Goal: Information Seeking & Learning: Find specific fact

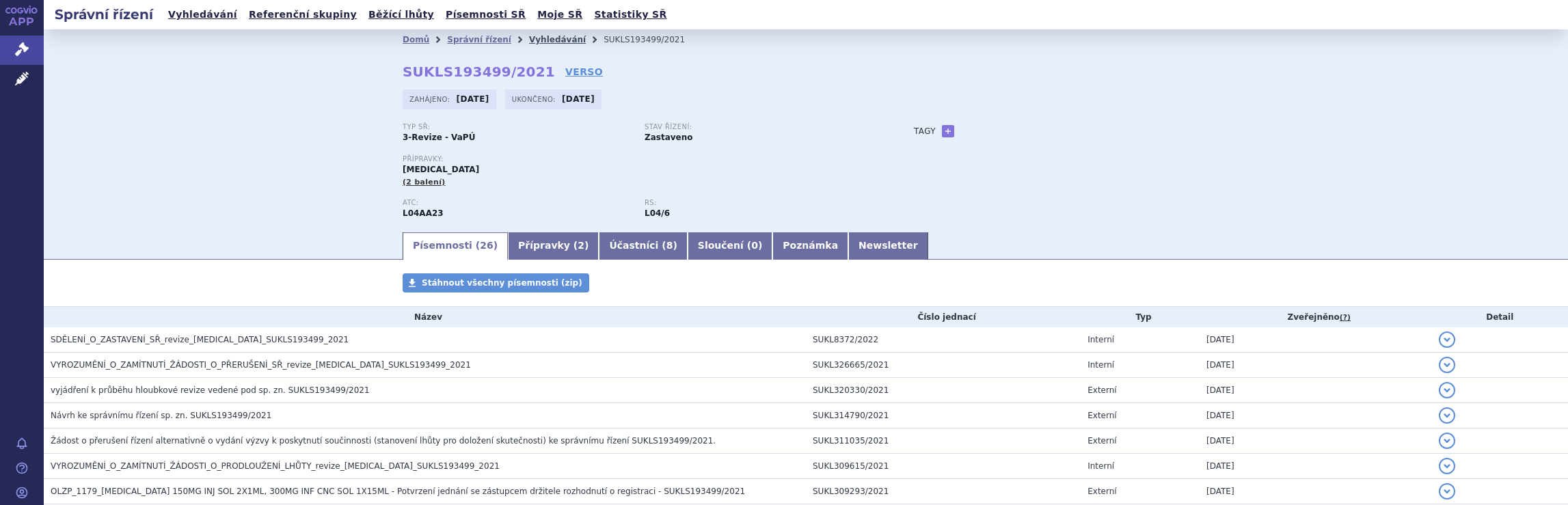
click at [536, 39] on link "Vyhledávání" at bounding box center [557, 39] width 56 height 10
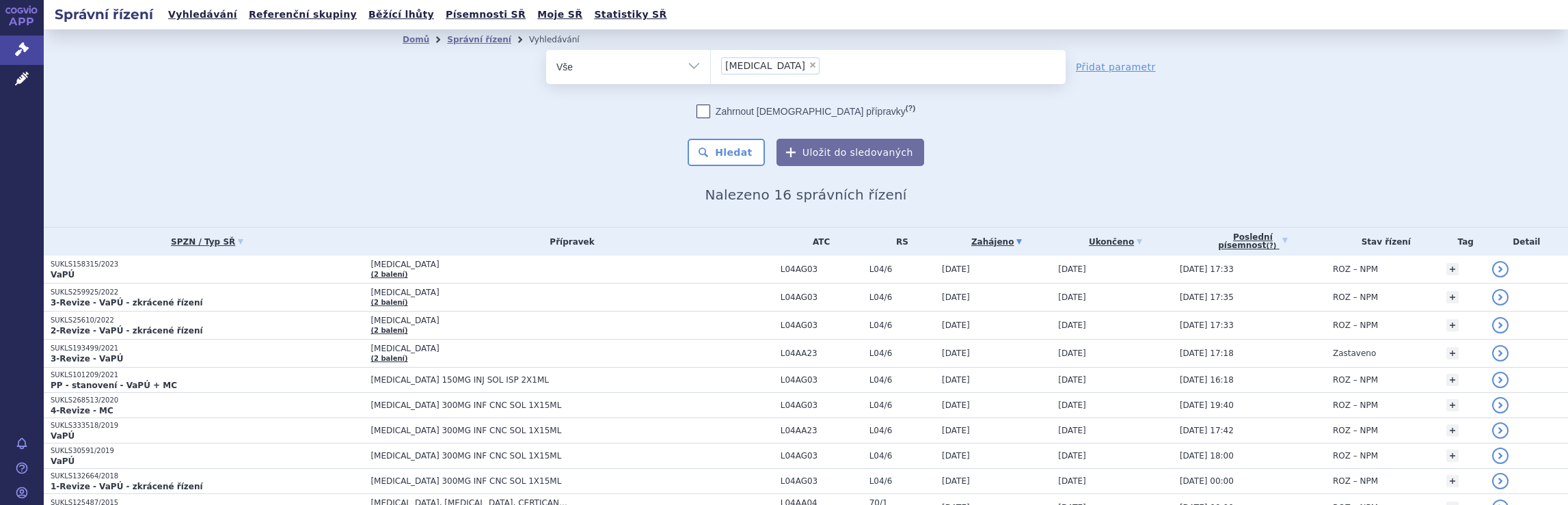
click at [817, 59] on ul "× Tysabri" at bounding box center [889, 65] width 355 height 30
click at [711, 59] on select "Tysabri" at bounding box center [710, 66] width 1 height 35
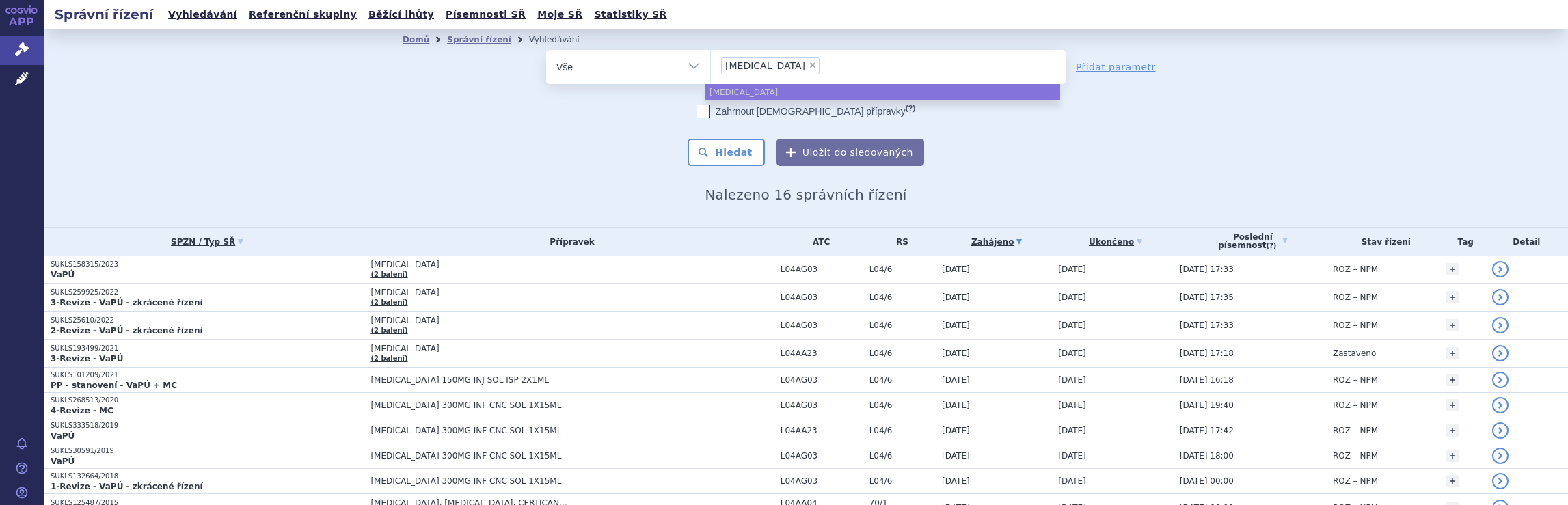
select select
type input "Tysabri"
type input "Tysab"
type input "T"
type input "qa"
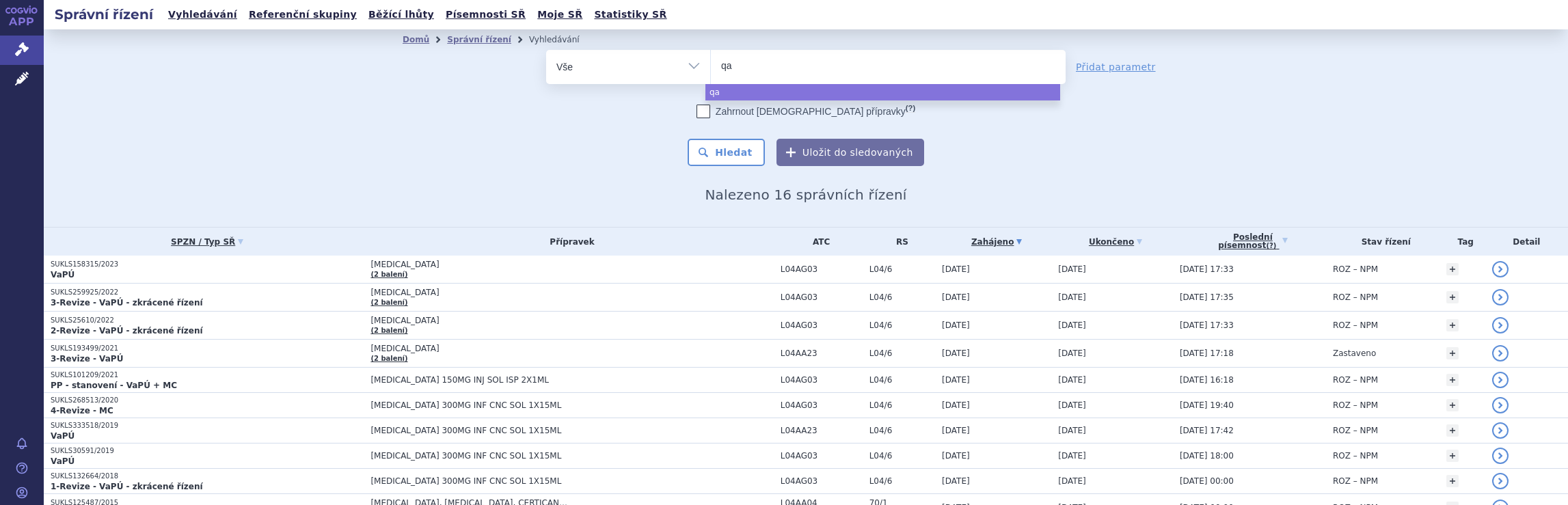
type input "qal"
type input "qals"
type input "qalso"
type input "qalsod"
type input "qalsody"
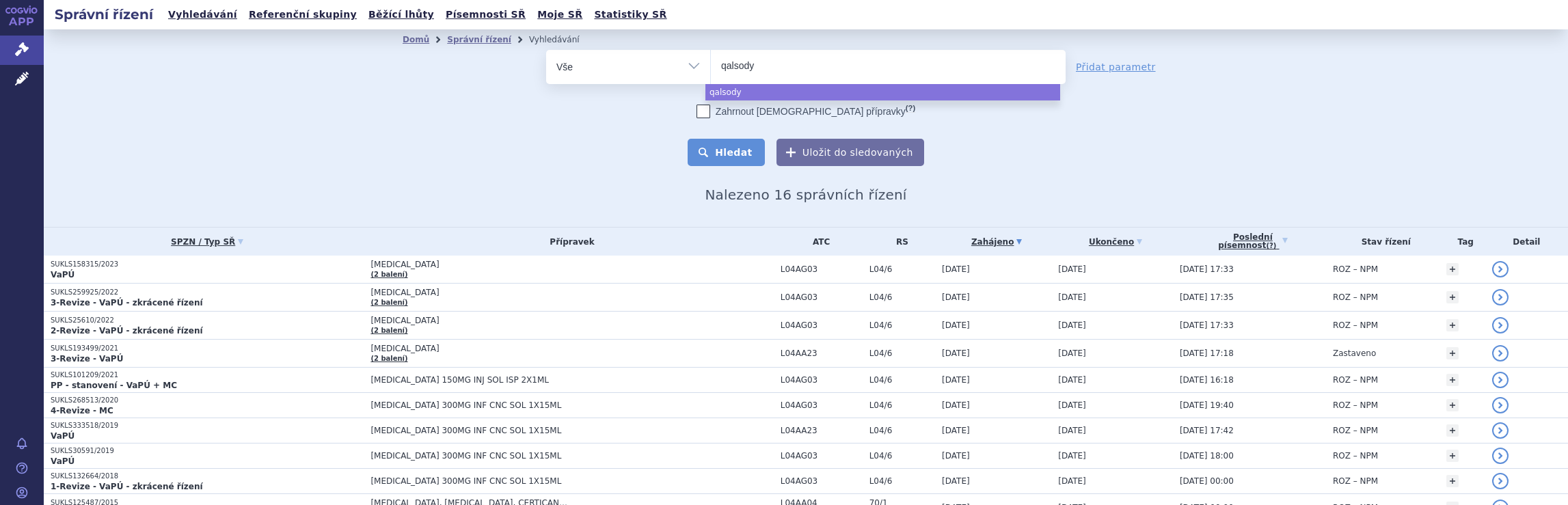
select select "qalsody"
click at [730, 152] on button "Hledat" at bounding box center [726, 152] width 77 height 27
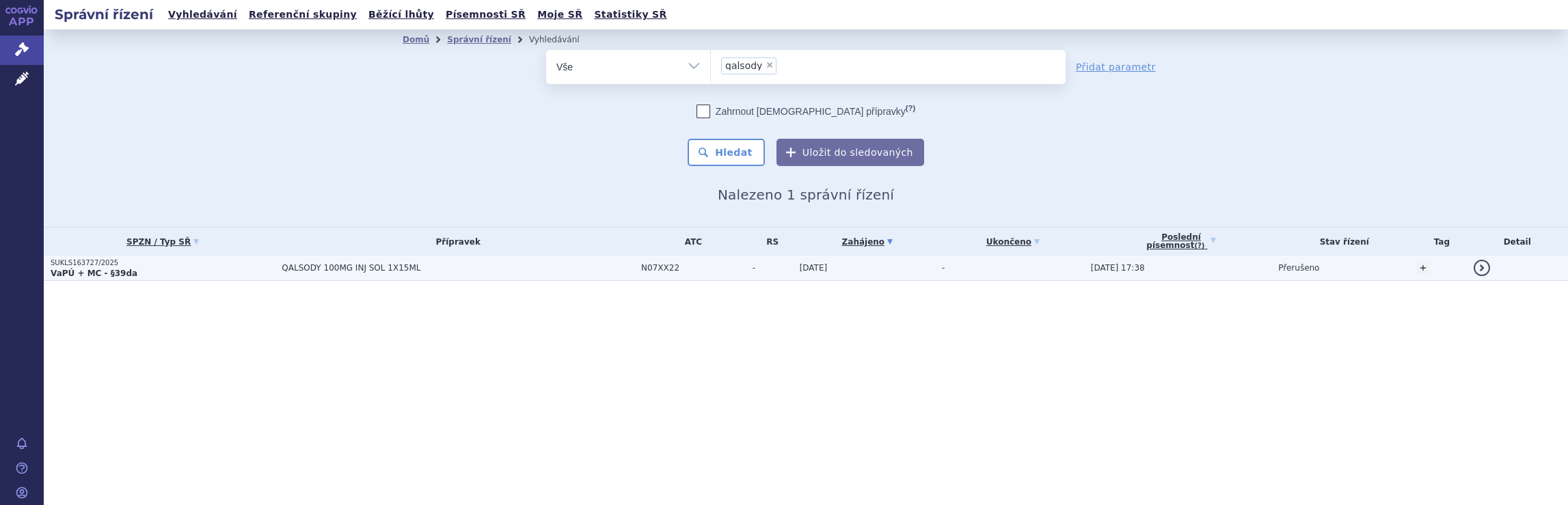
click at [517, 264] on span "QALSODY 100MG INJ SOL 1X15ML" at bounding box center [452, 268] width 341 height 10
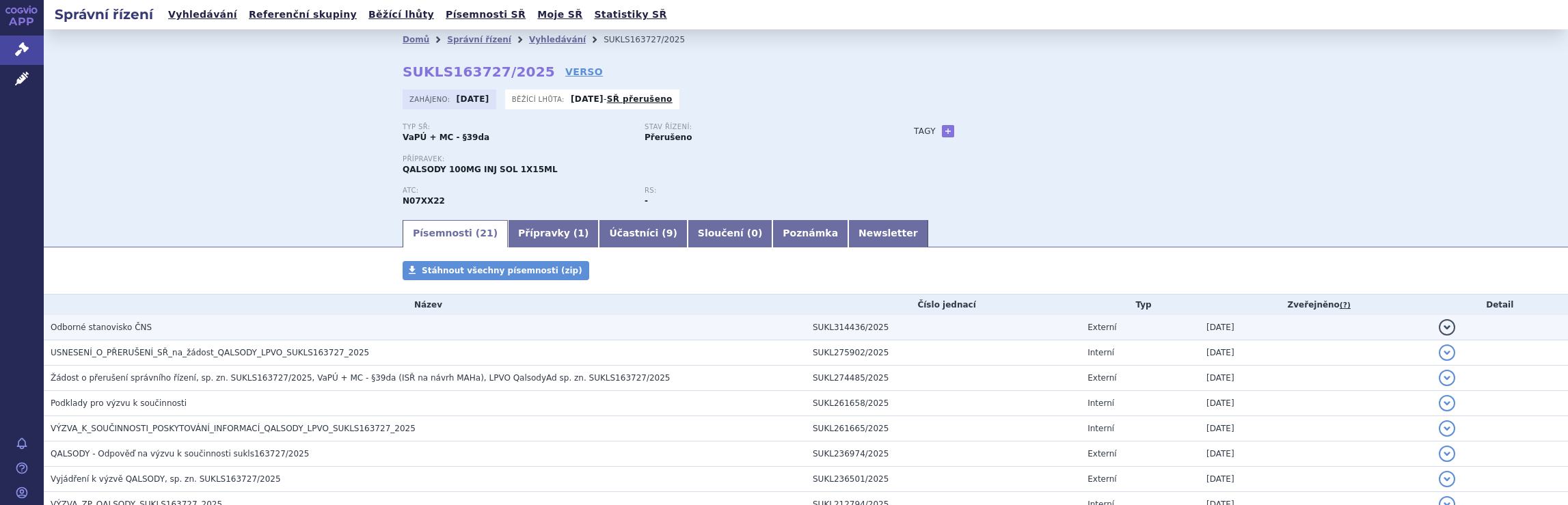
click at [555, 326] on h3 "Odborné stanovisko ČNS" at bounding box center [429, 327] width 756 height 14
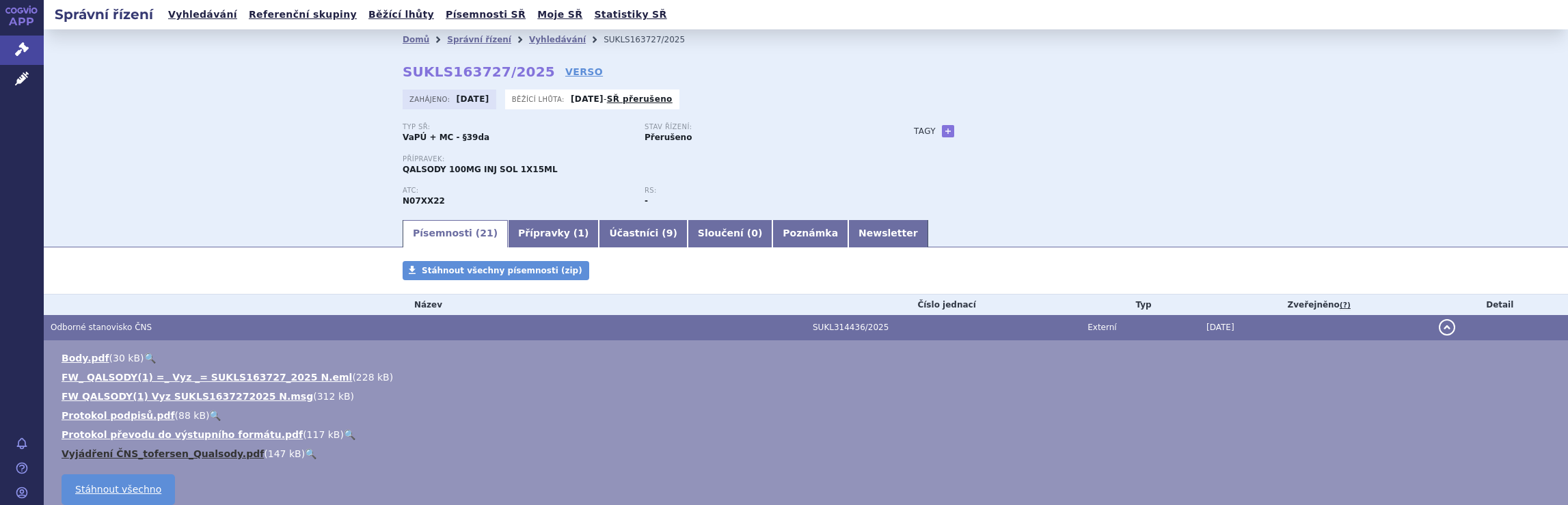
click at [132, 454] on link "Vyjádření ČNS_tofersen_Qualsody.pdf" at bounding box center [163, 453] width 202 height 11
